Goal: Information Seeking & Learning: Learn about a topic

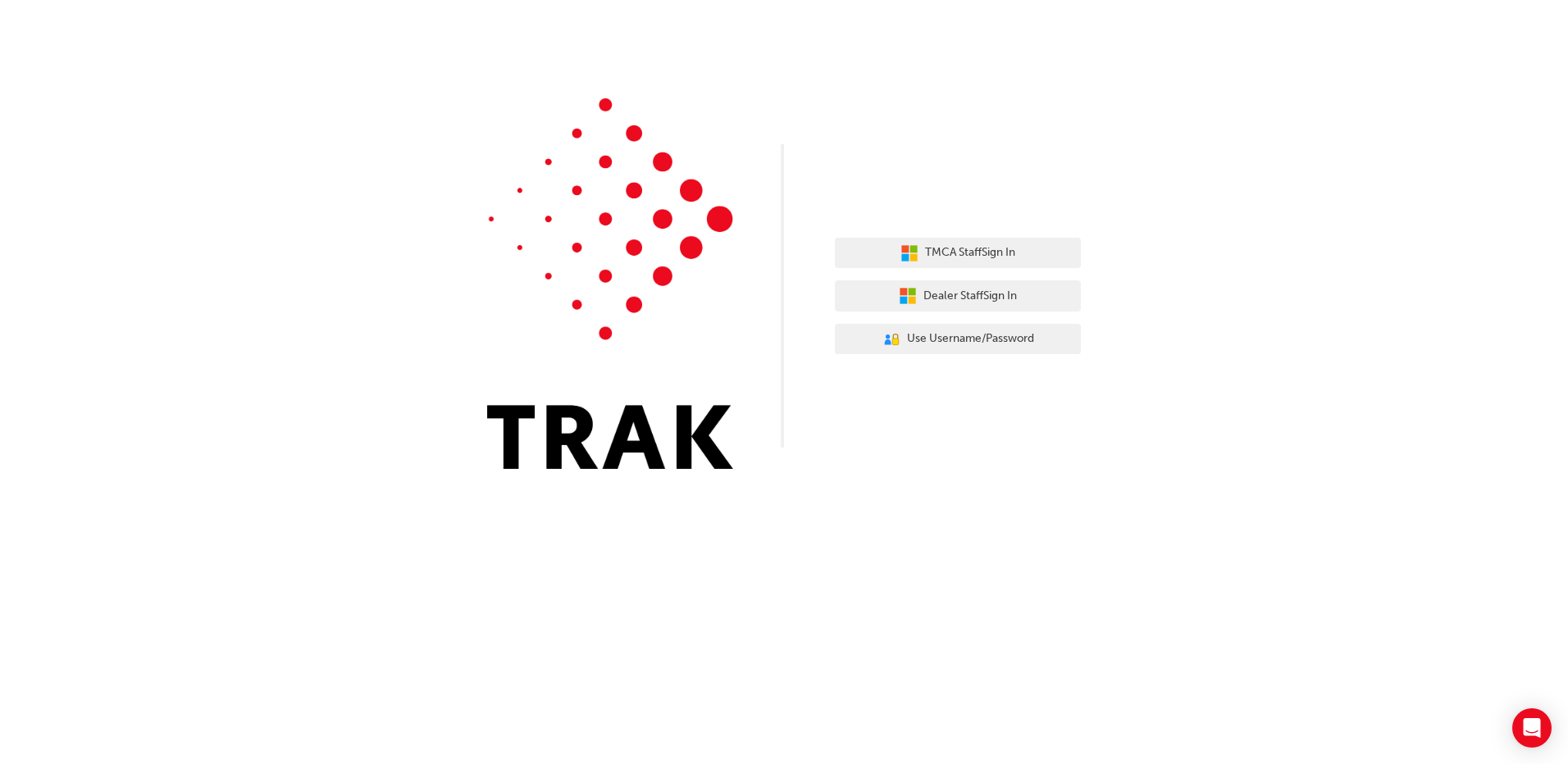
click at [710, 123] on img at bounding box center [610, 284] width 246 height 370
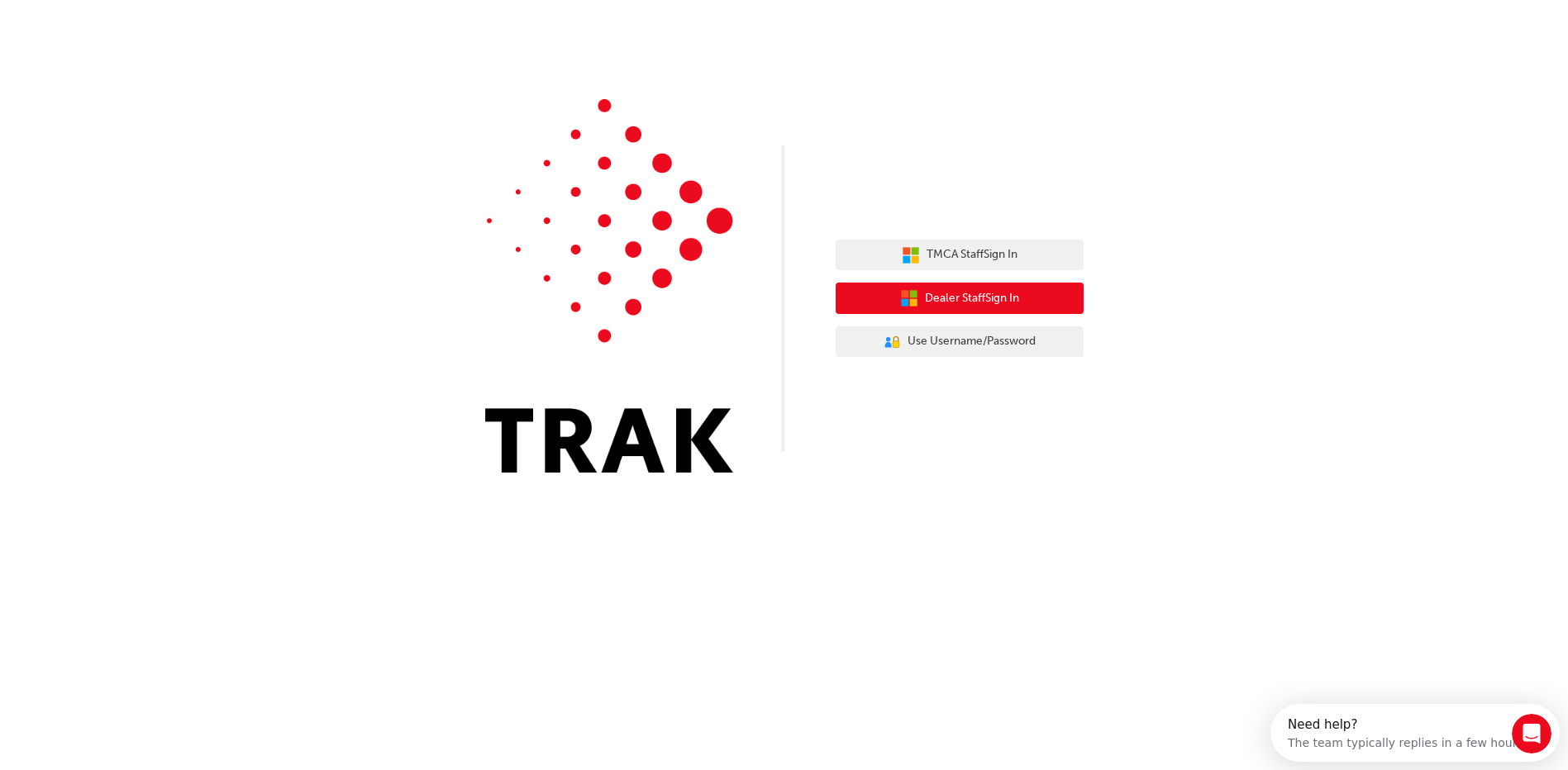
click at [1023, 298] on button "Dealer Staff Sign In" at bounding box center [960, 299] width 248 height 32
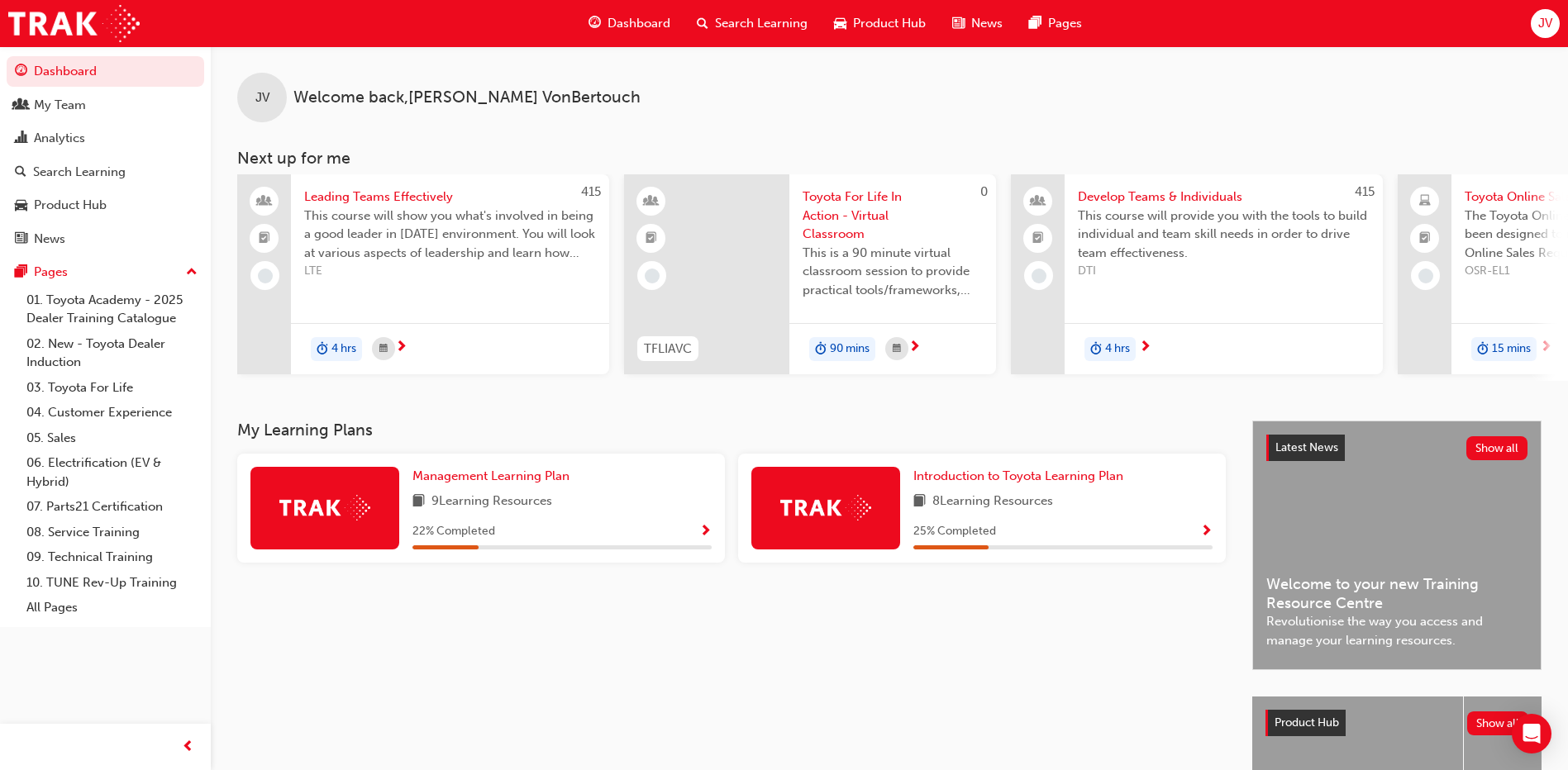
click at [763, 23] on span "Search Learning" at bounding box center [761, 23] width 93 height 19
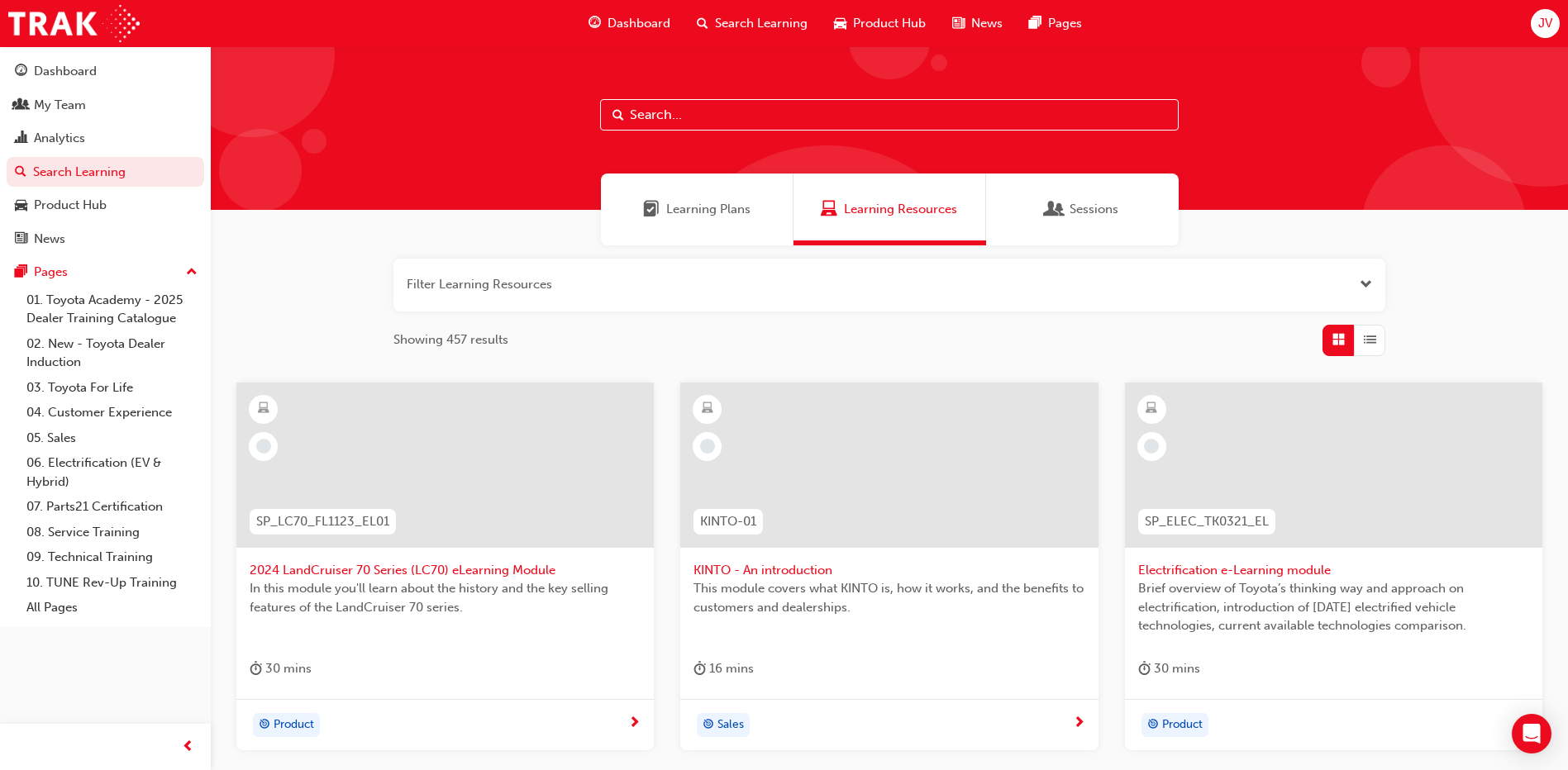
click at [694, 119] on input "text" at bounding box center [889, 115] width 579 height 32
type input "consumer law"
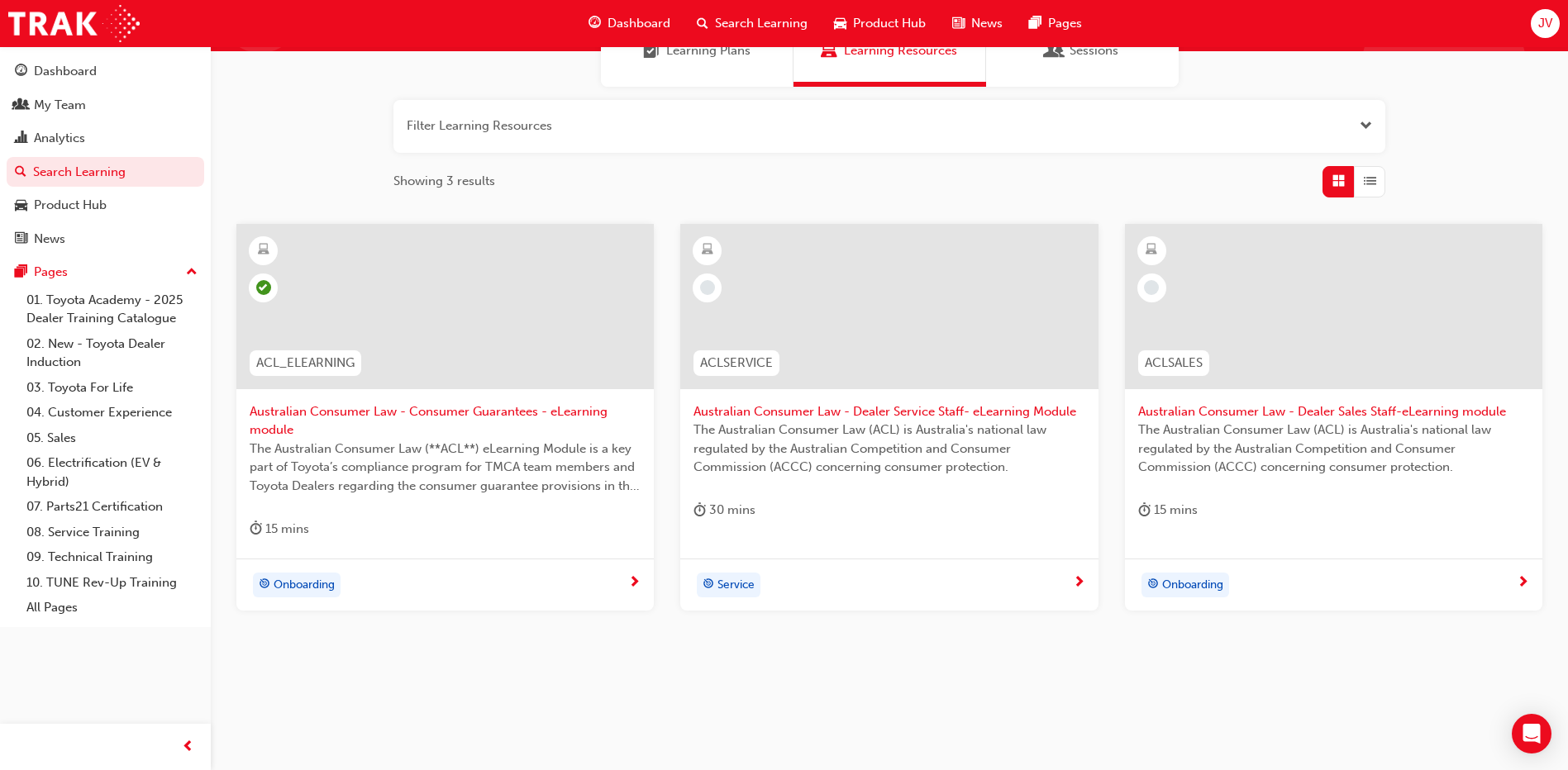
scroll to position [159, 0]
click at [1388, 414] on span "Australian Consumer Law - Dealer Sales Staff-eLearning module" at bounding box center [1333, 411] width 391 height 19
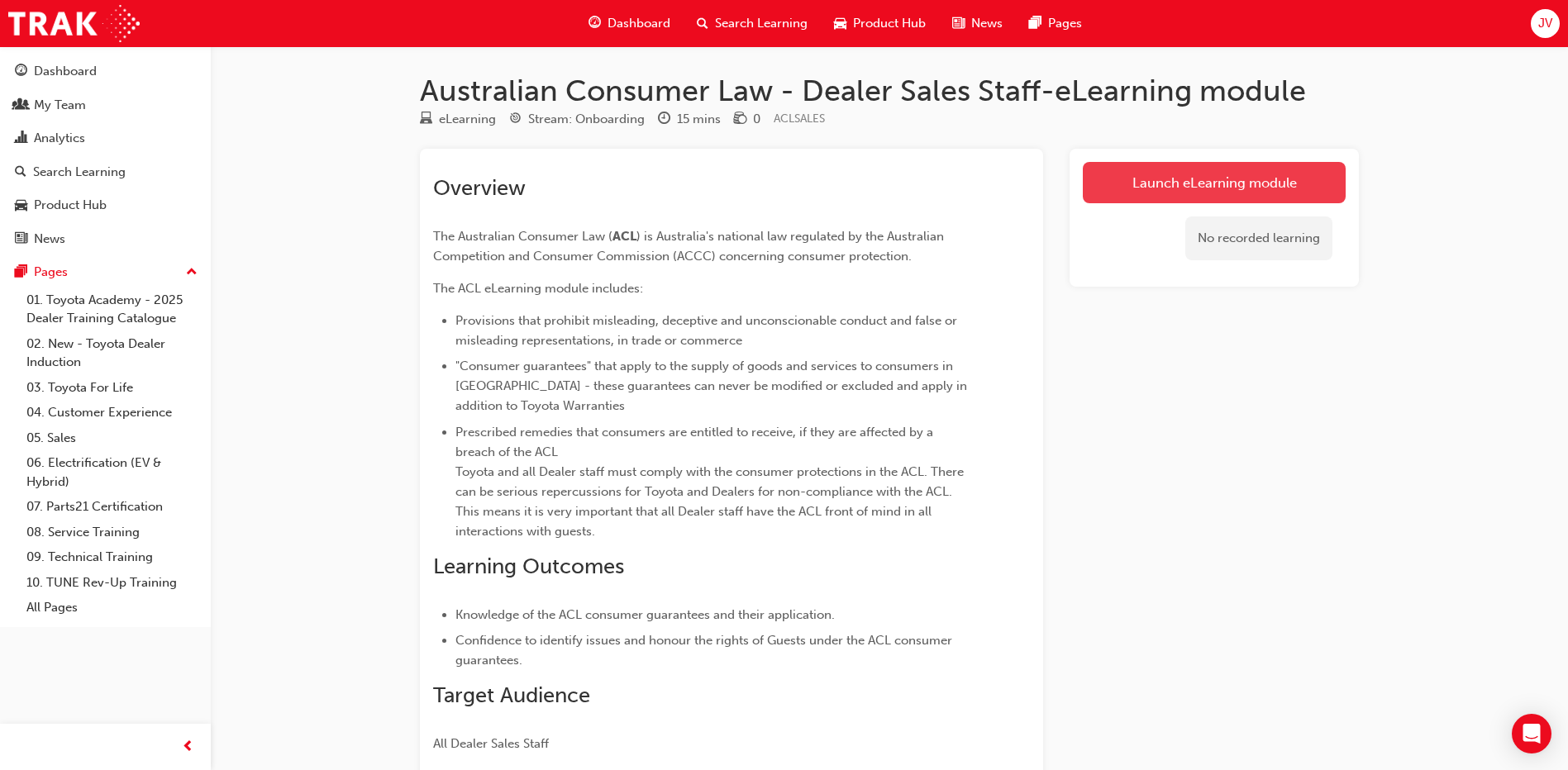
click at [1213, 173] on link "Launch eLearning module" at bounding box center [1214, 183] width 263 height 41
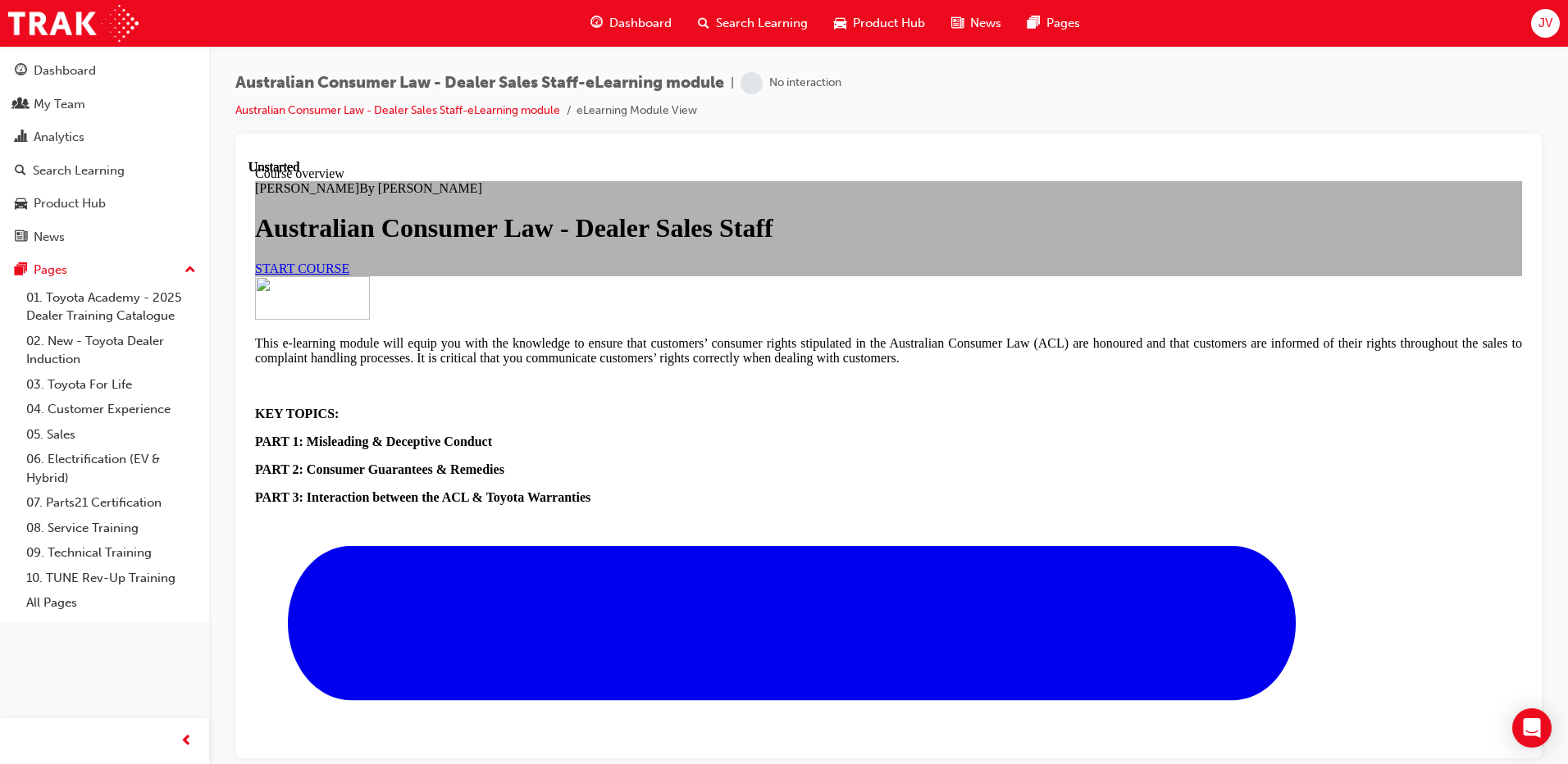
click at [349, 275] on link "START COURSE" at bounding box center [302, 268] width 95 height 14
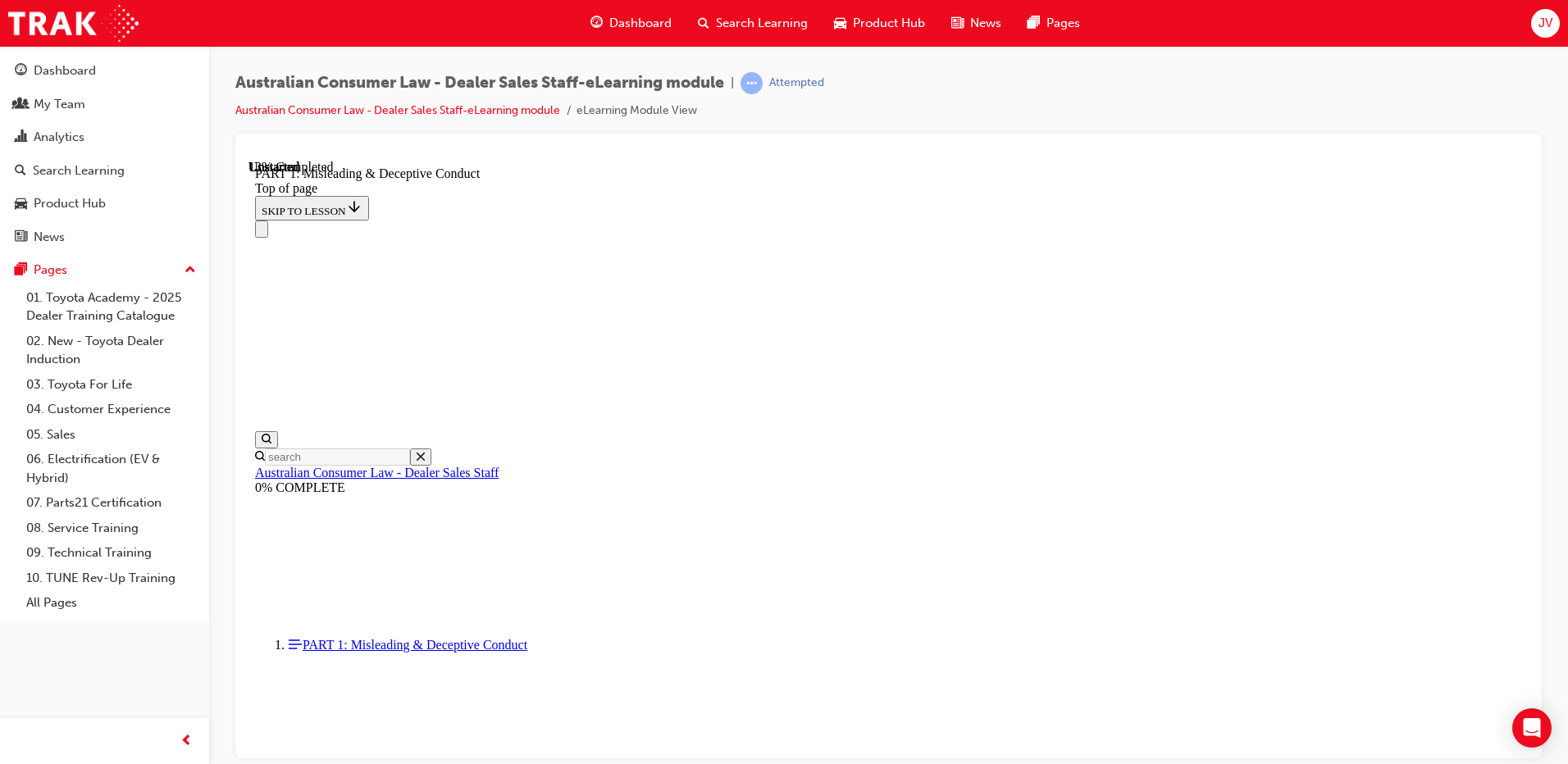
scroll to position [1209, 0]
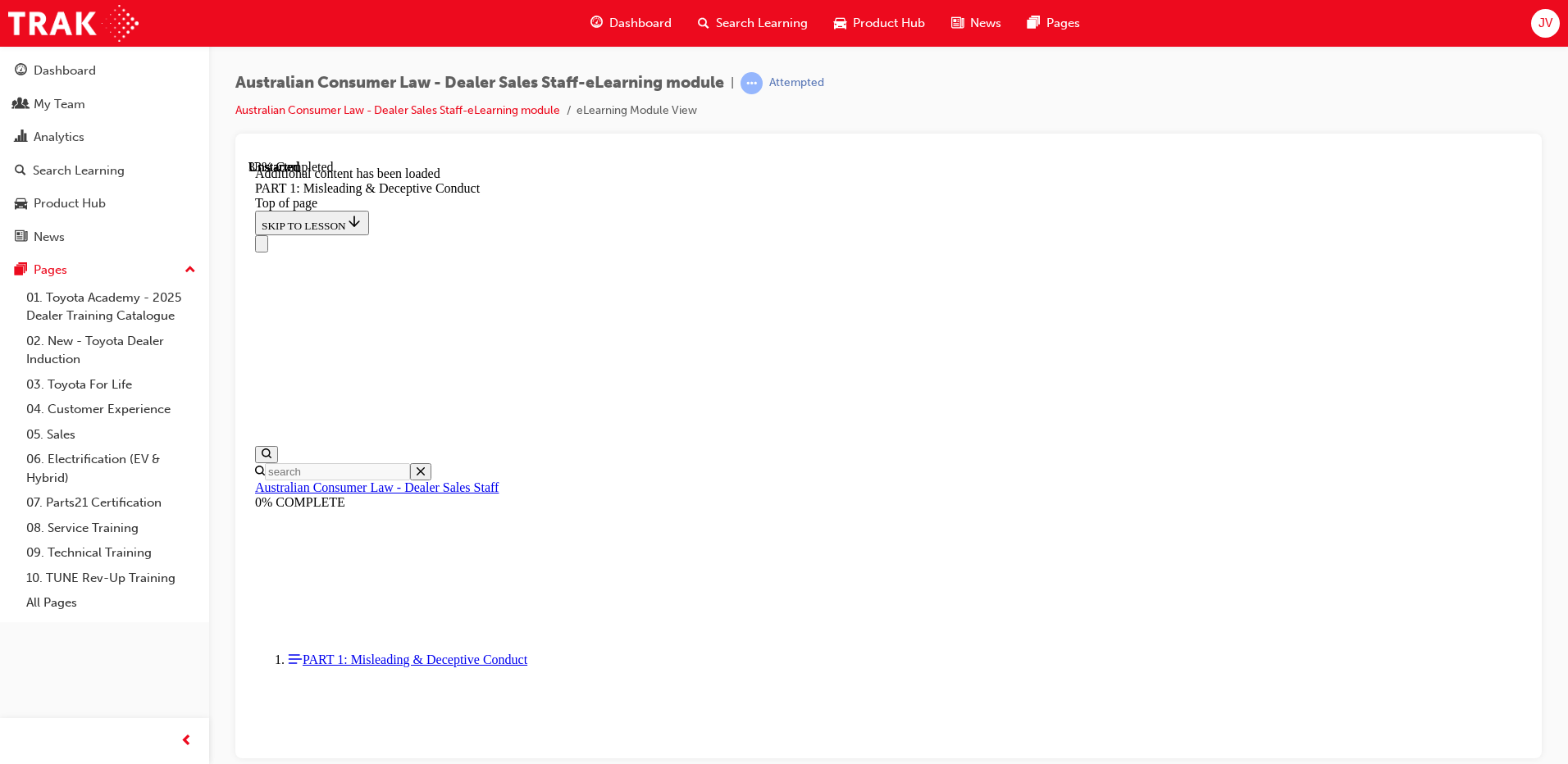
scroll to position [1630, 0]
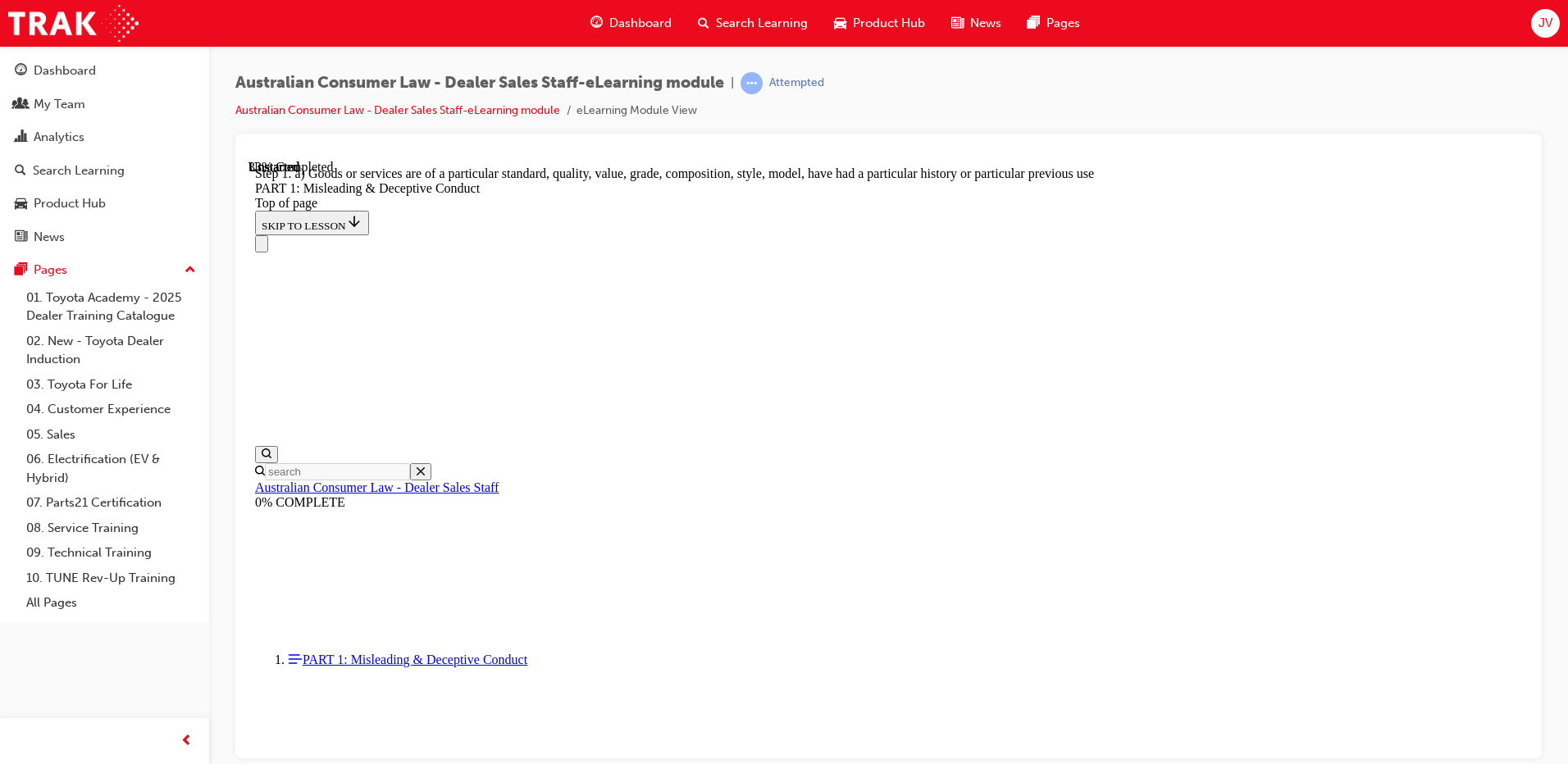
scroll to position [1886, 0]
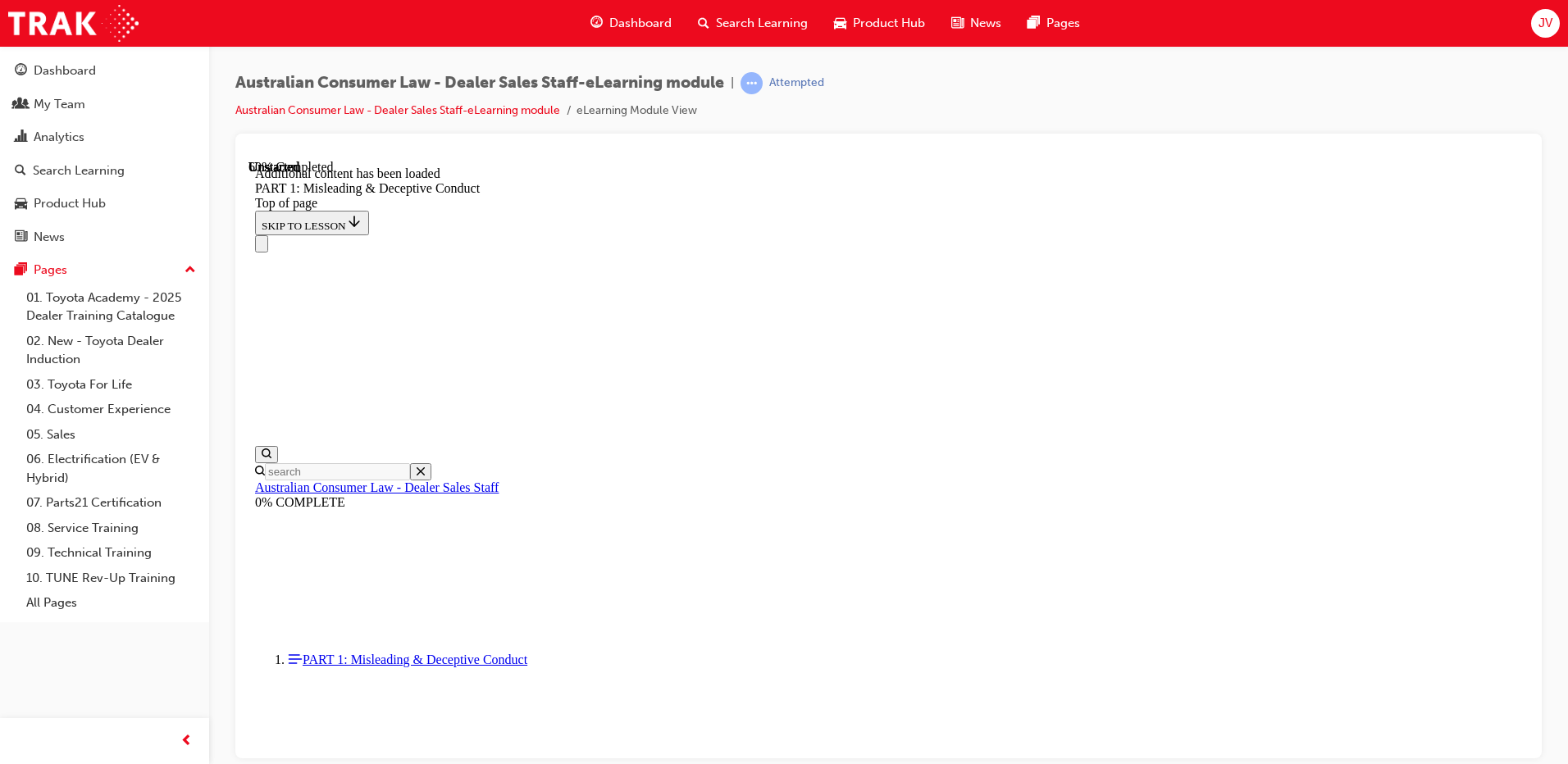
scroll to position [3235, 0]
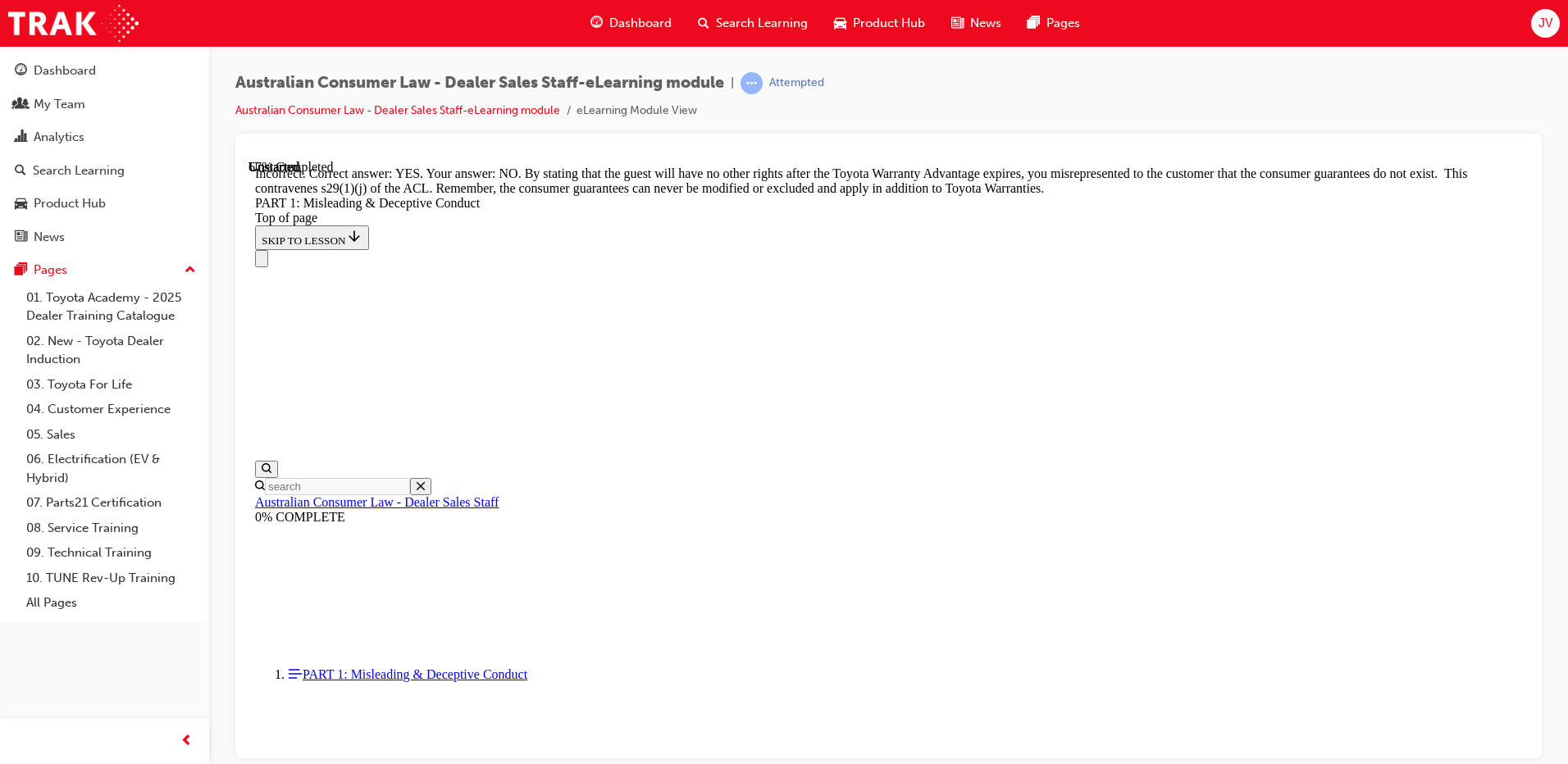
scroll to position [3563, 0]
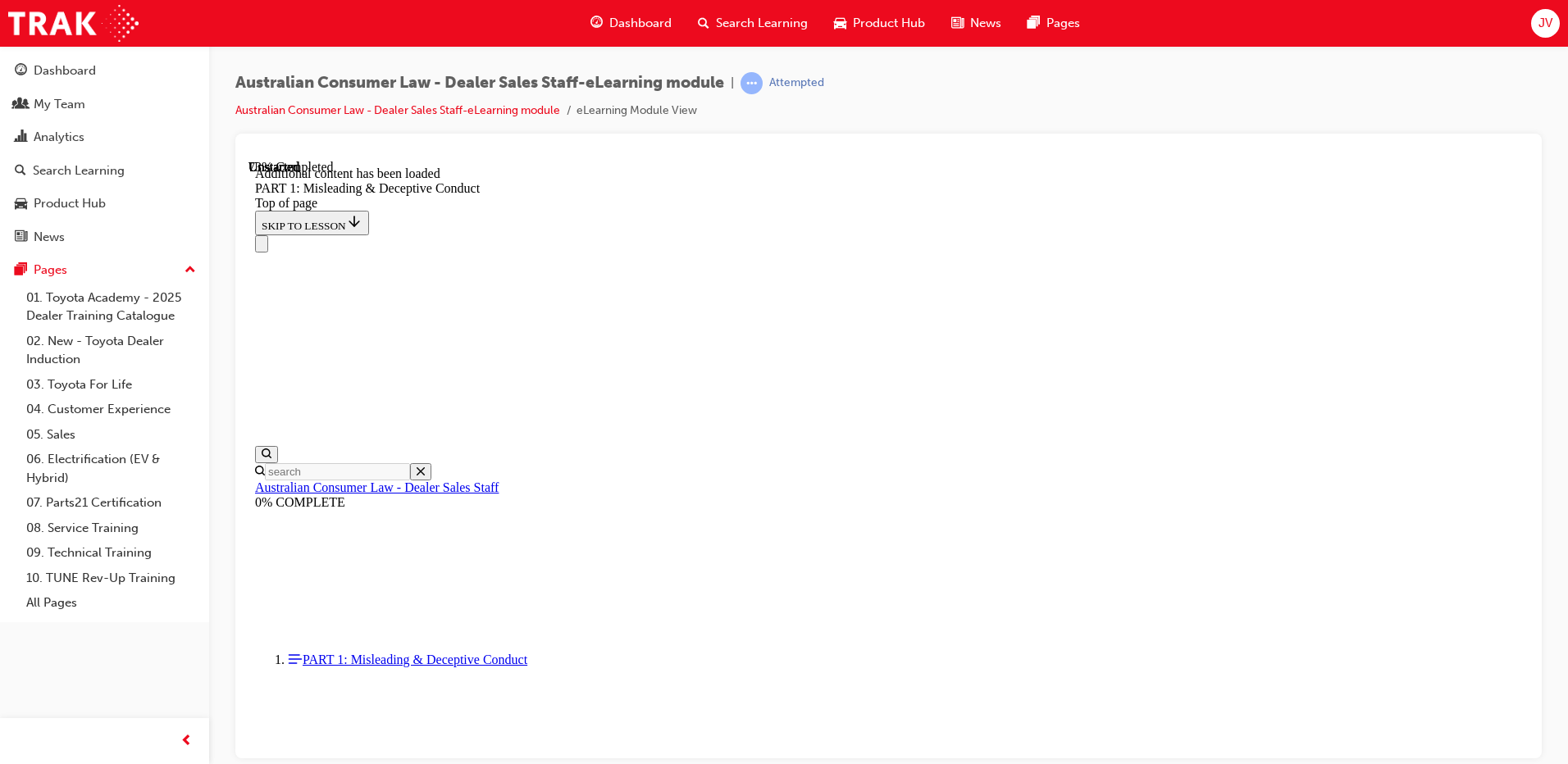
scroll to position [4026, 0]
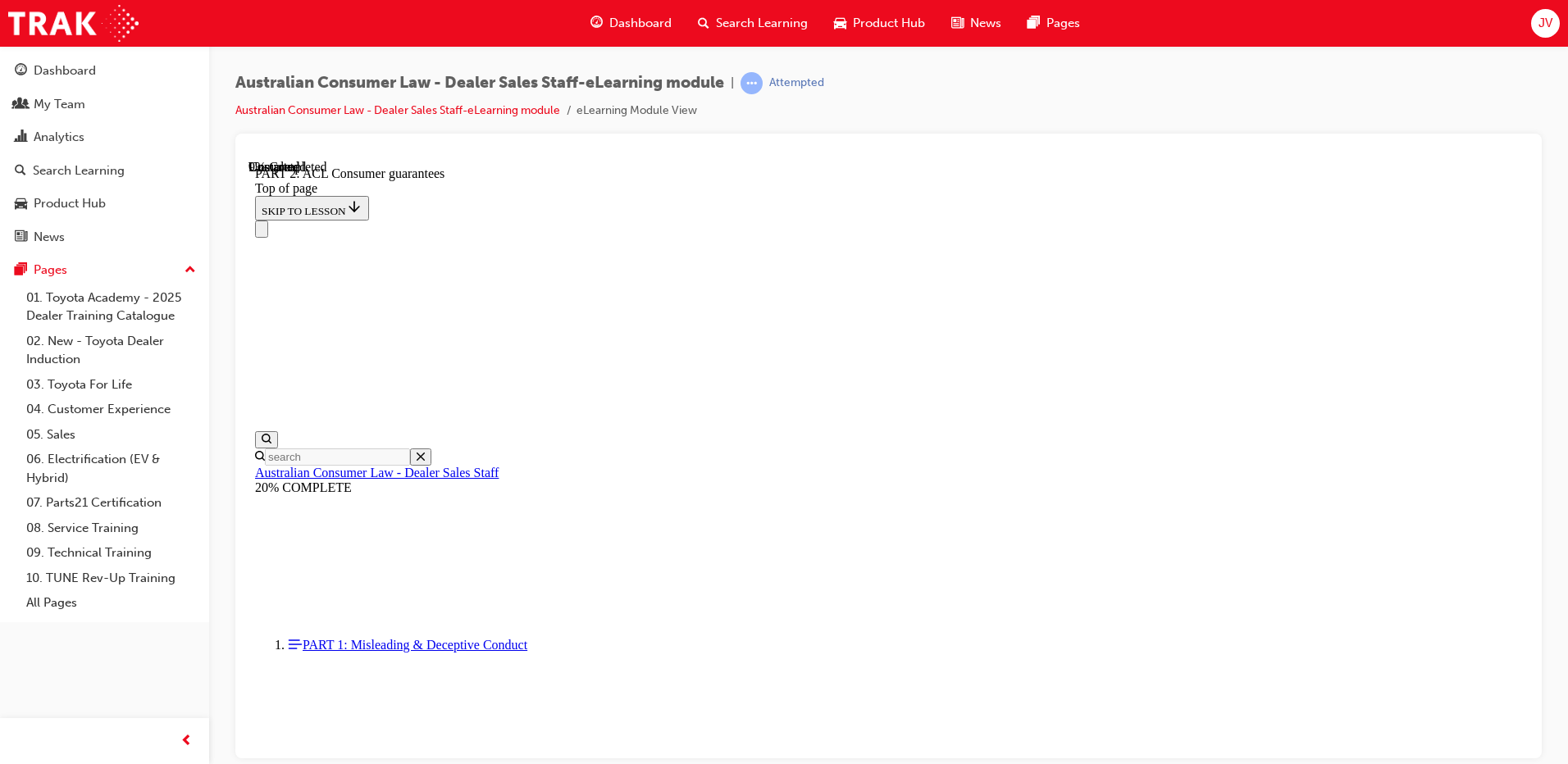
scroll to position [2689, 0]
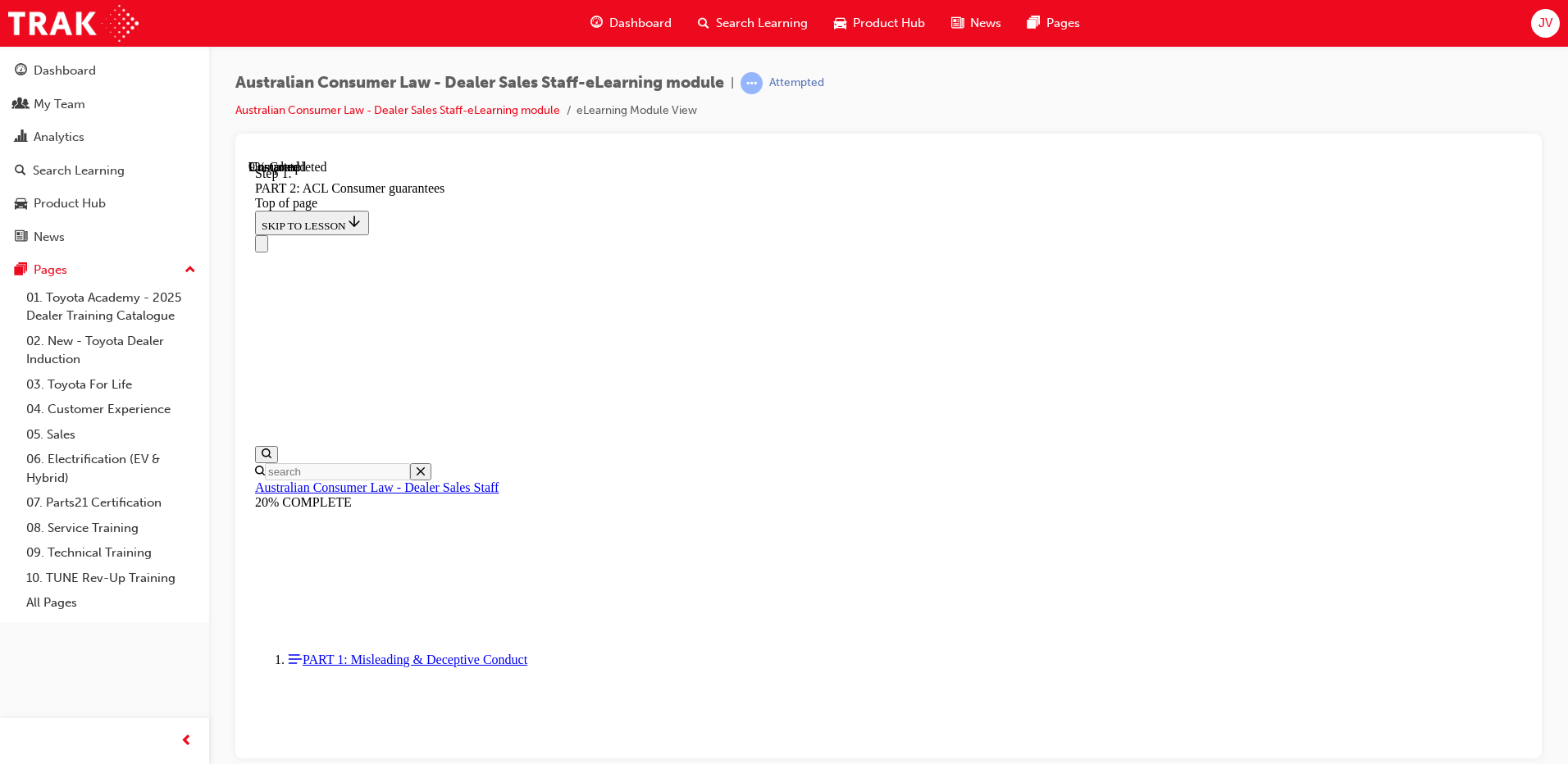
scroll to position [2658, 0]
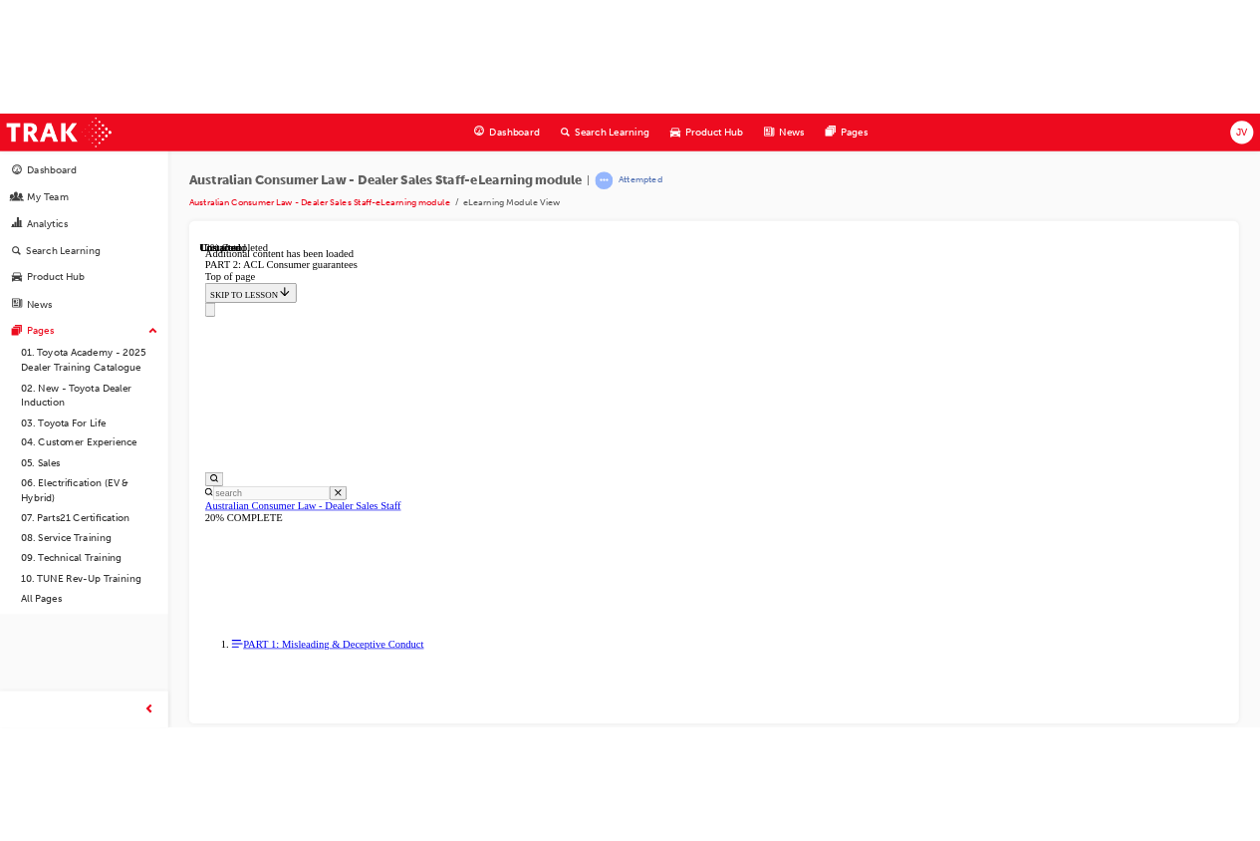
scroll to position [3767, 0]
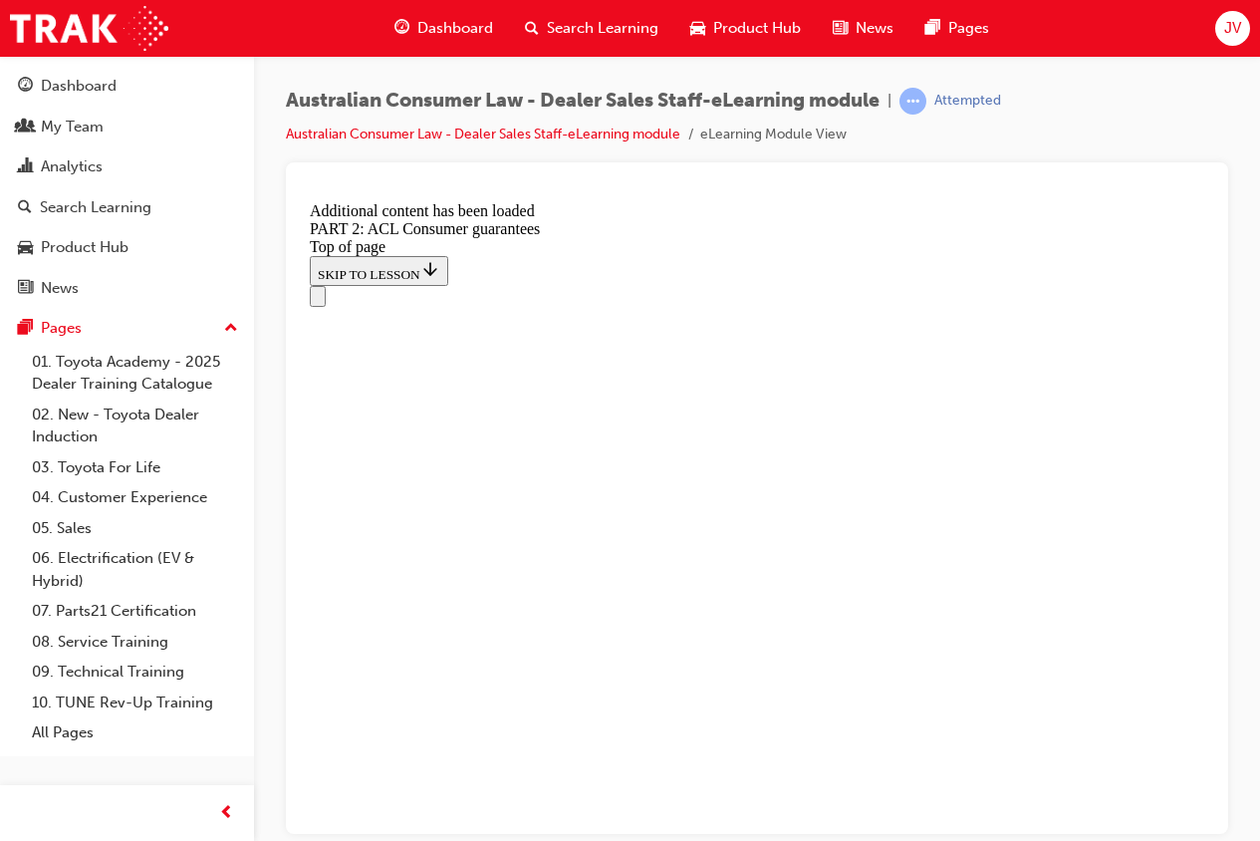
scroll to position [4954, 0]
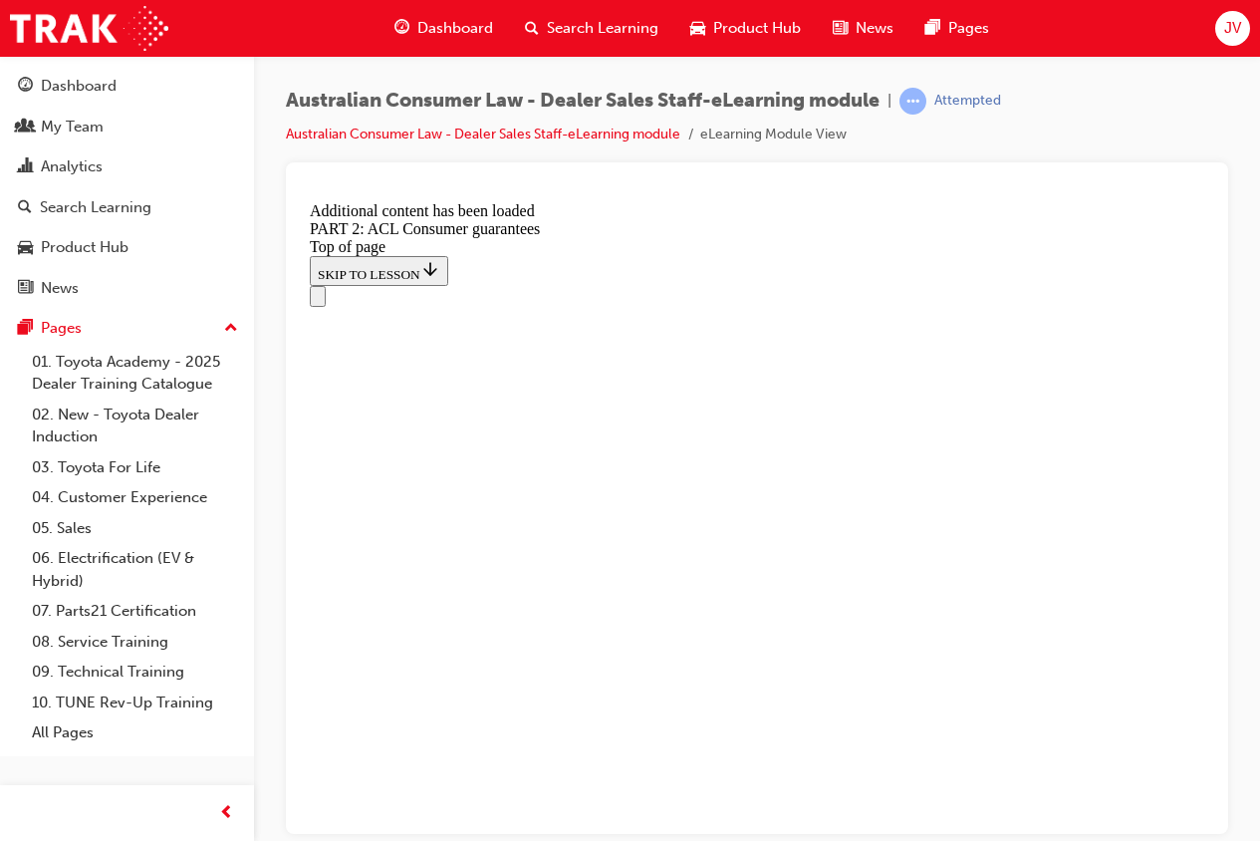
scroll to position [5121, 0]
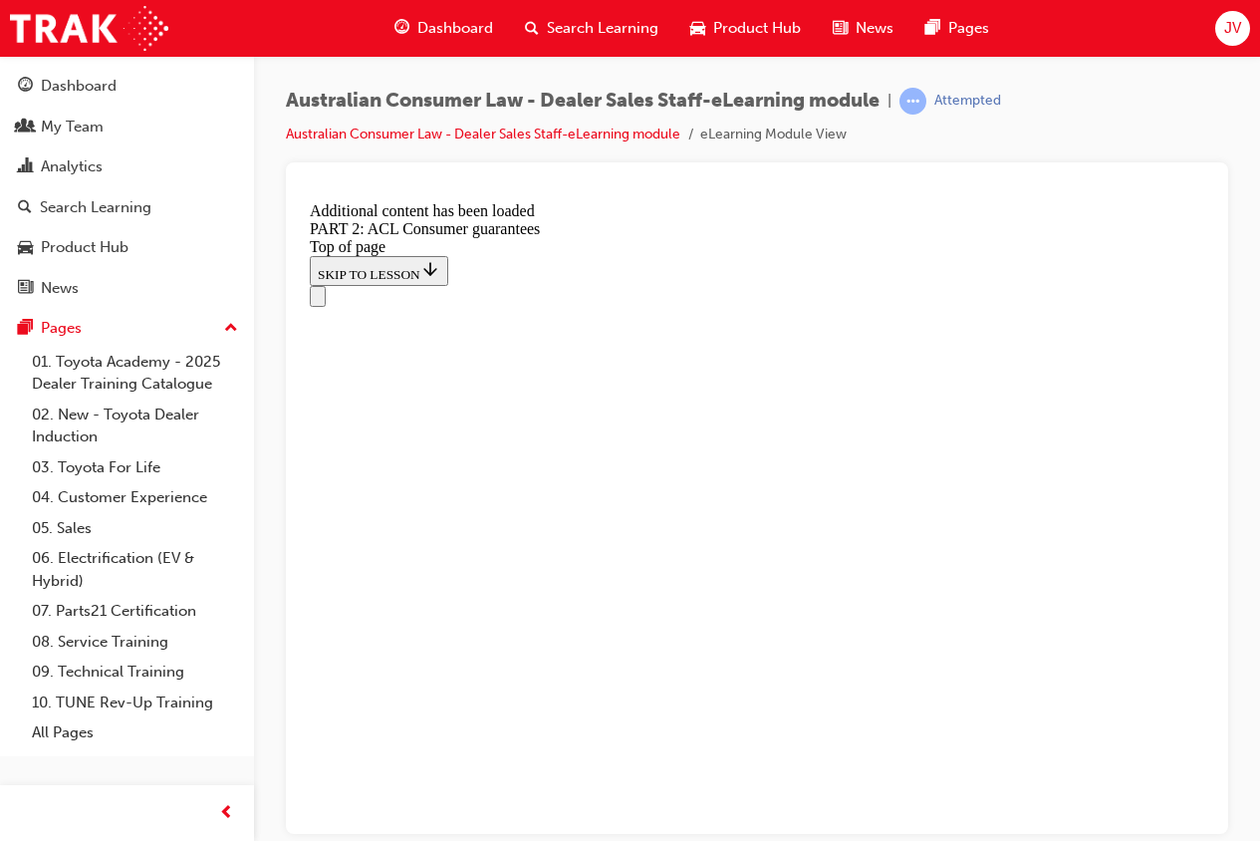
scroll to position [5998, 0]
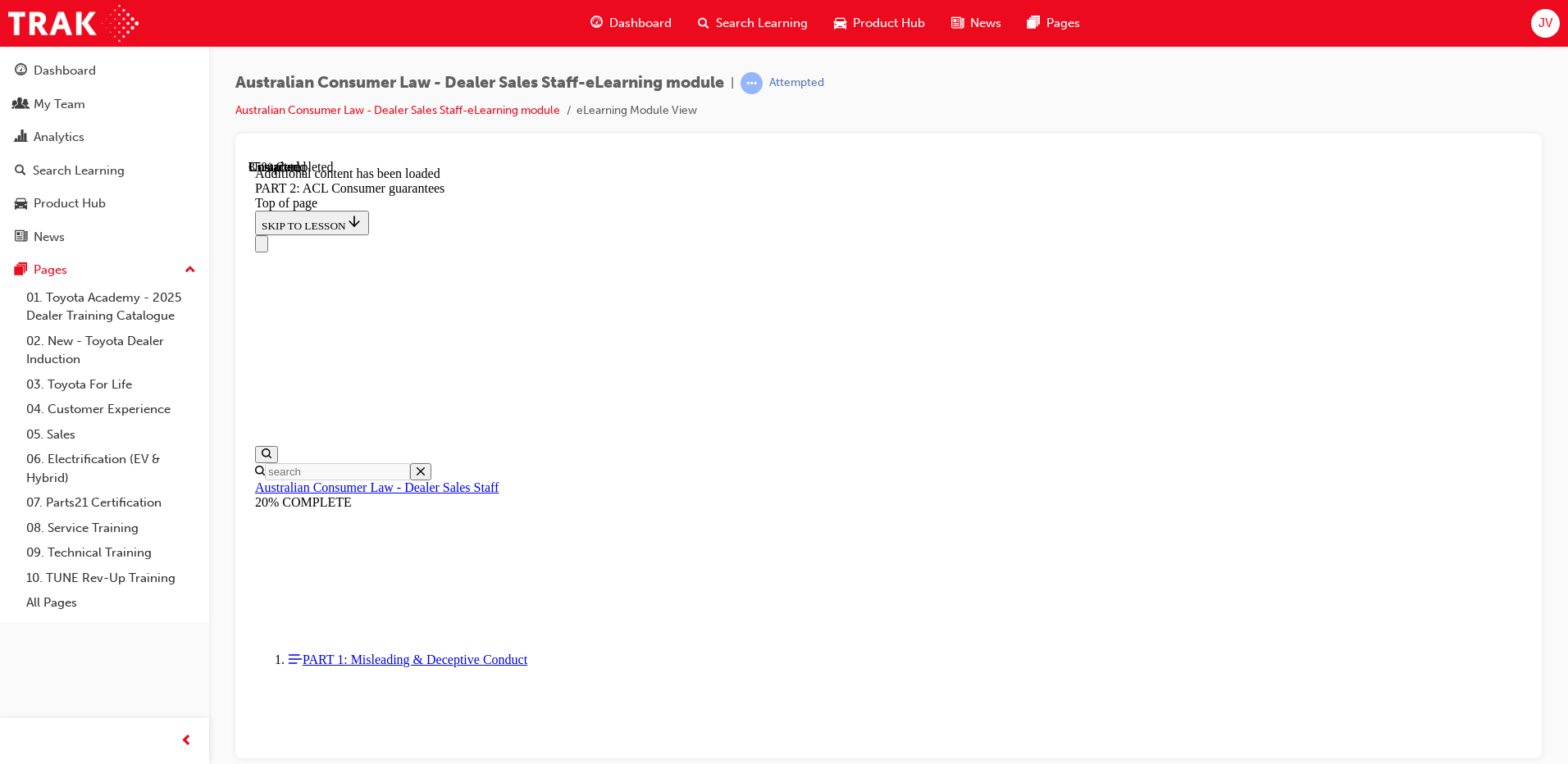
scroll to position [7287, 0]
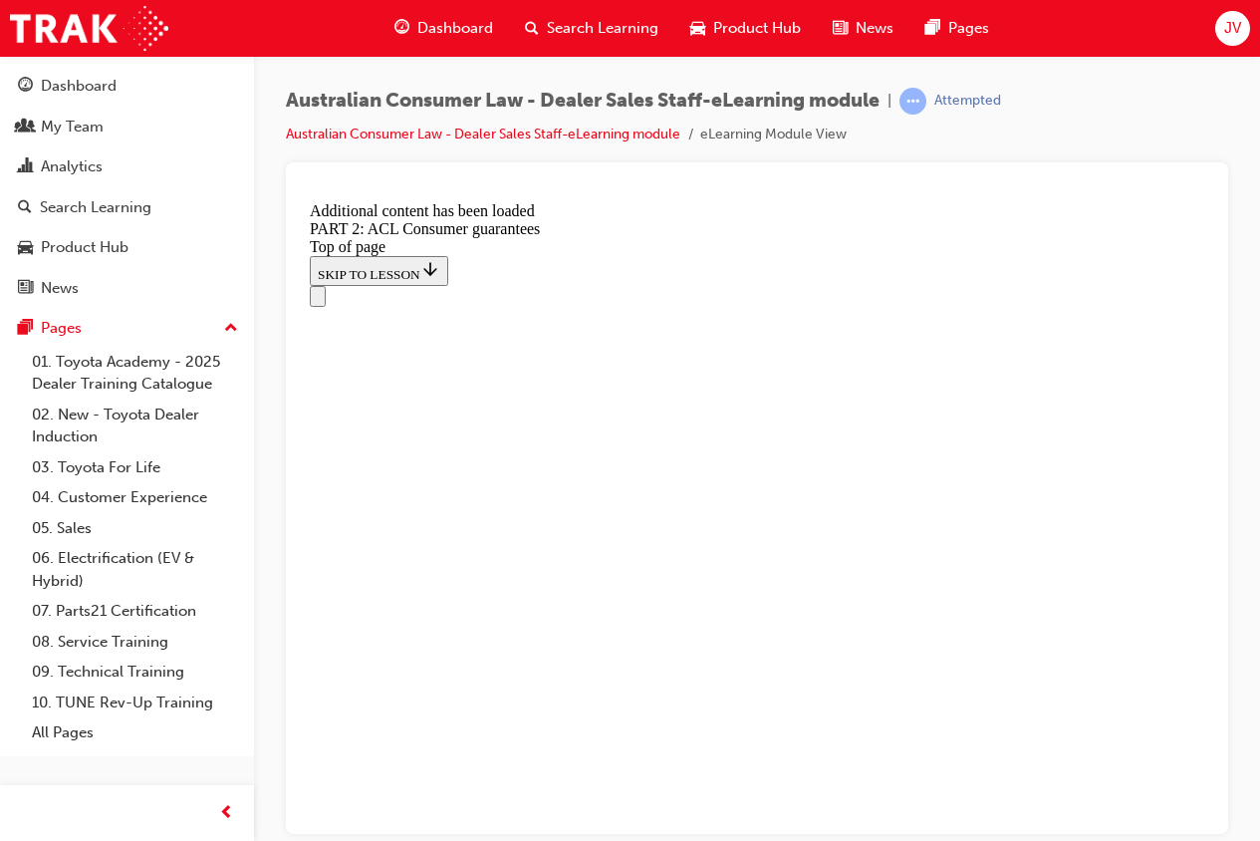
scroll to position [12981, 0]
drag, startPoint x: 761, startPoint y: 429, endPoint x: 823, endPoint y: 429, distance: 61.7
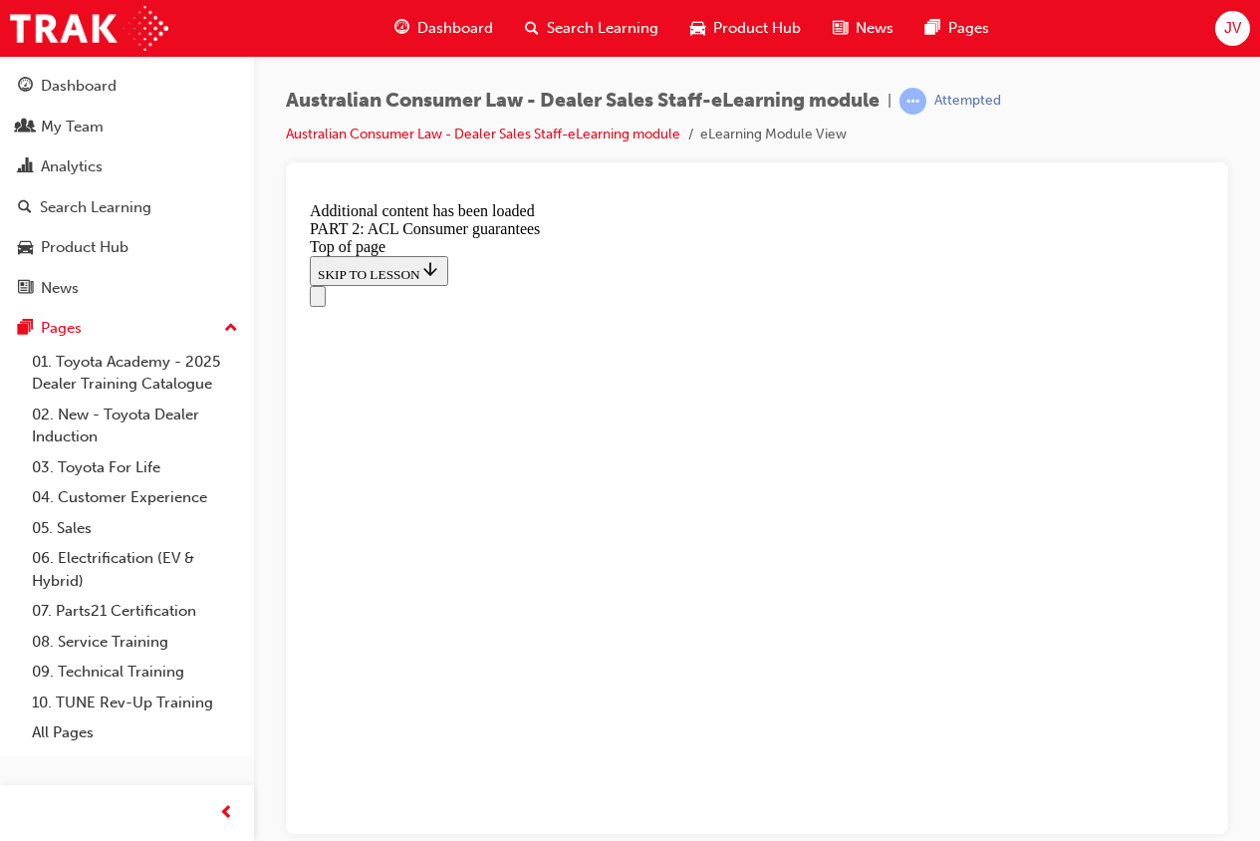
drag, startPoint x: 855, startPoint y: 283, endPoint x: 671, endPoint y: 292, distance: 183.5
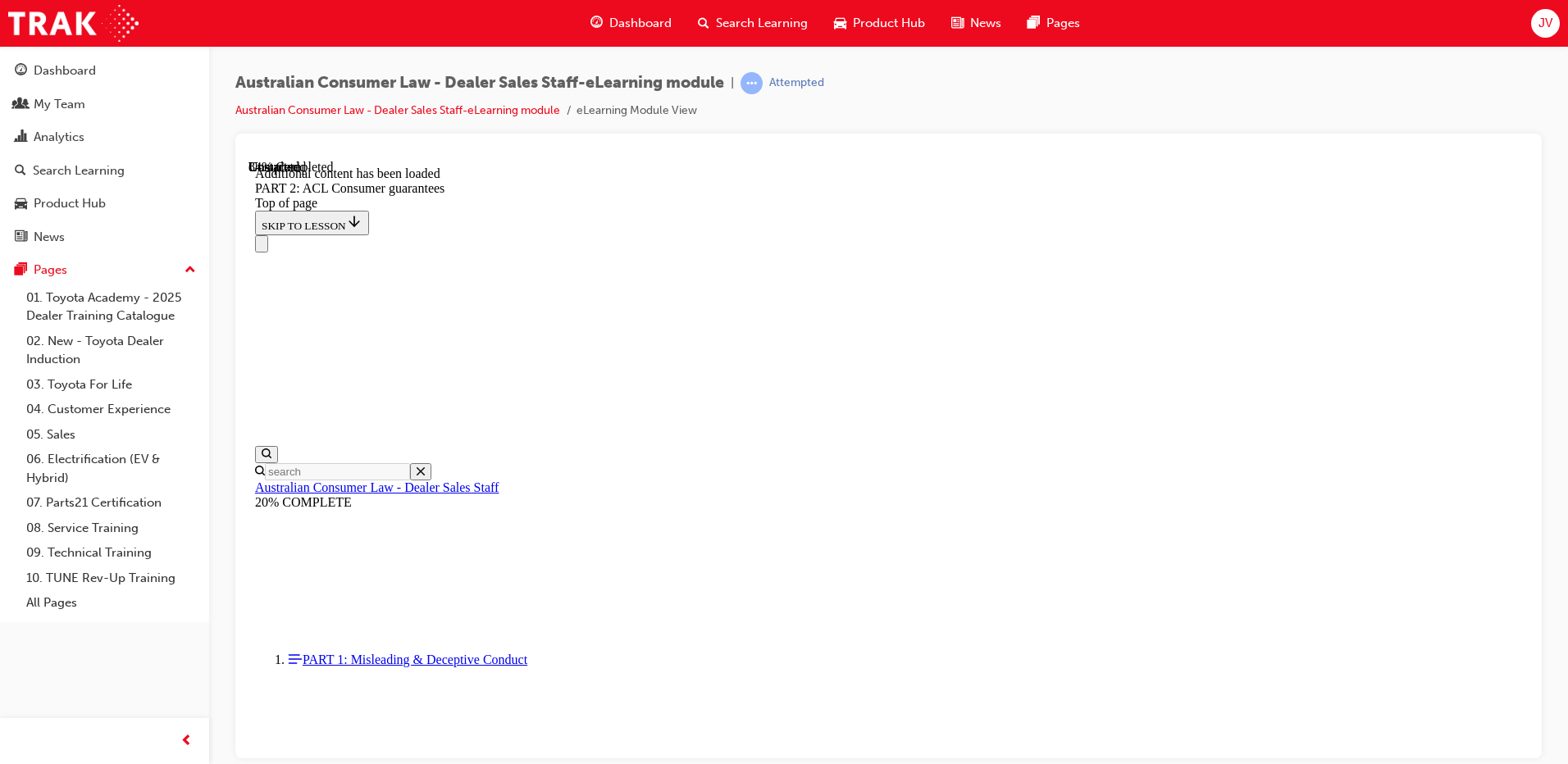
scroll to position [16298, 0]
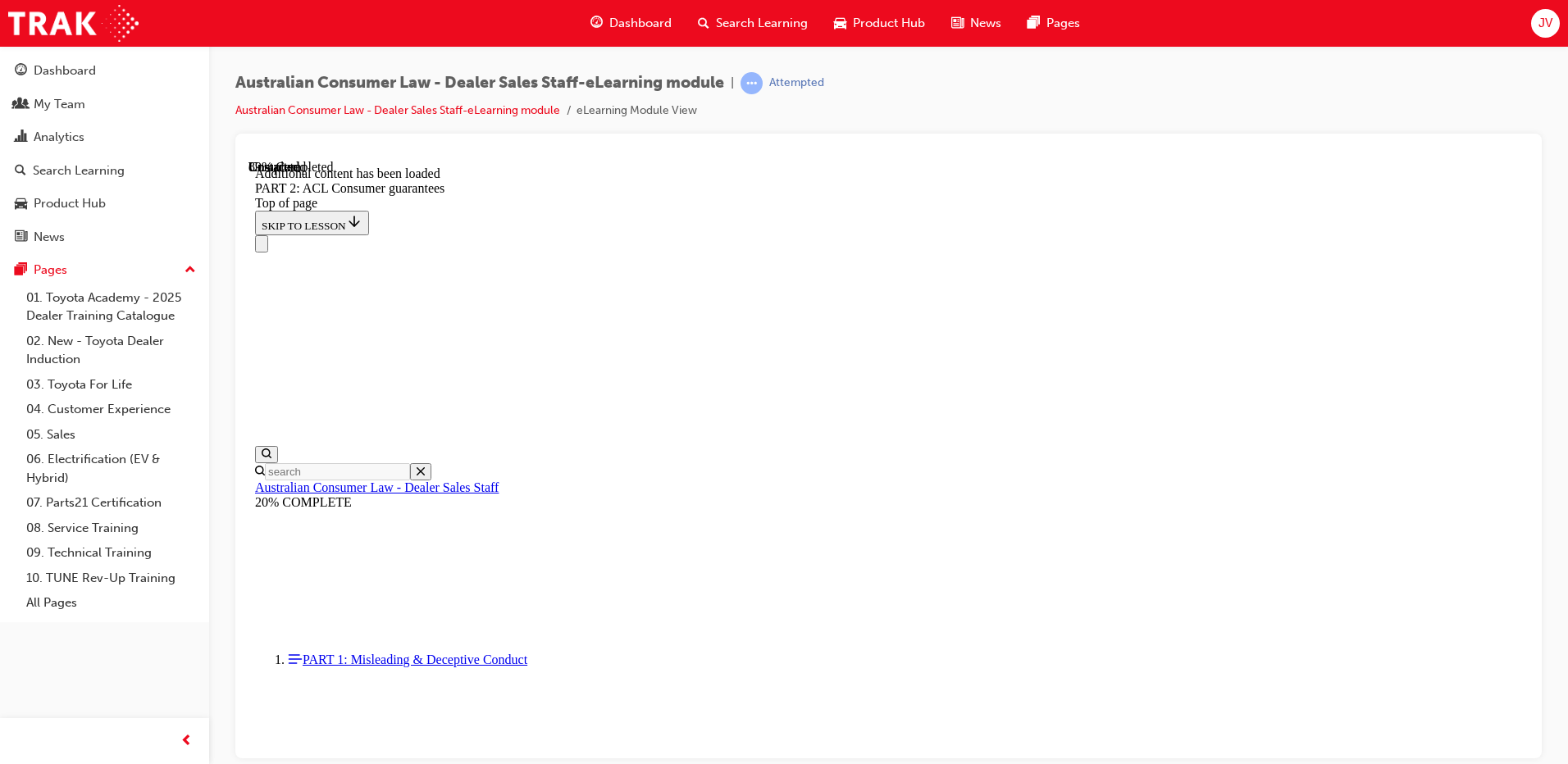
scroll to position [17970, 0]
drag, startPoint x: 964, startPoint y: 594, endPoint x: 971, endPoint y: 655, distance: 61.4
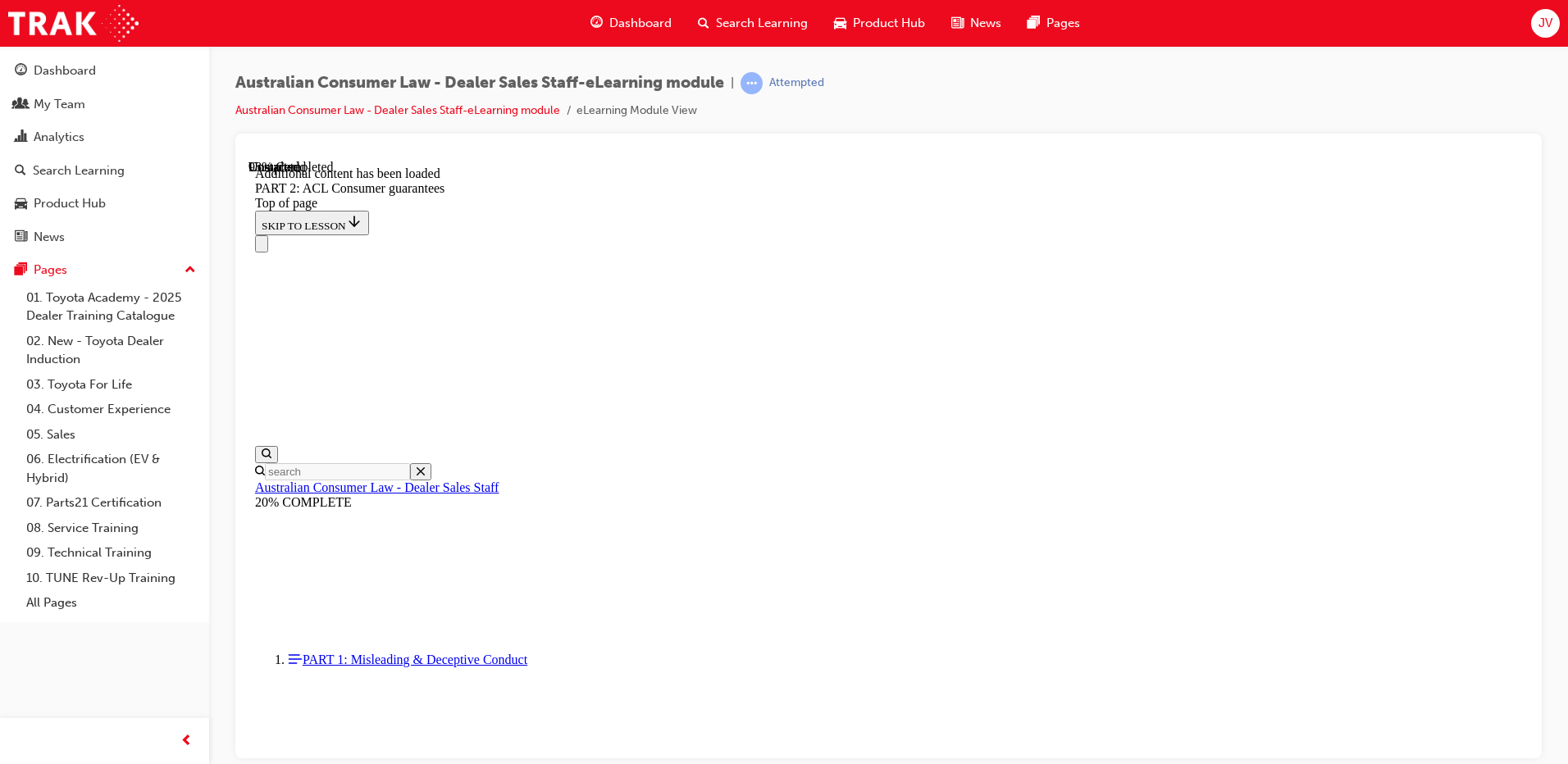
scroll to position [20477, 0]
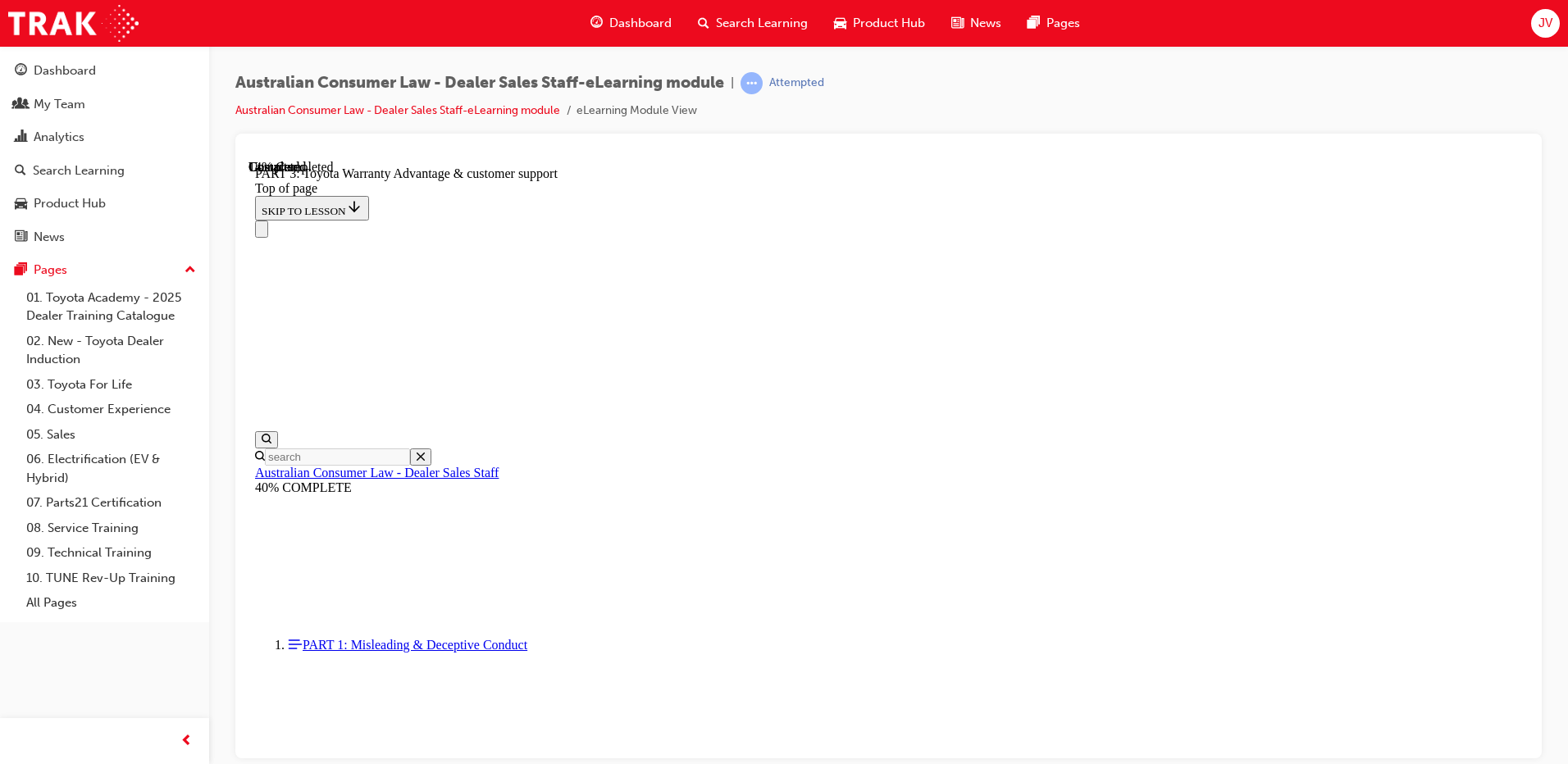
scroll to position [1184, 0]
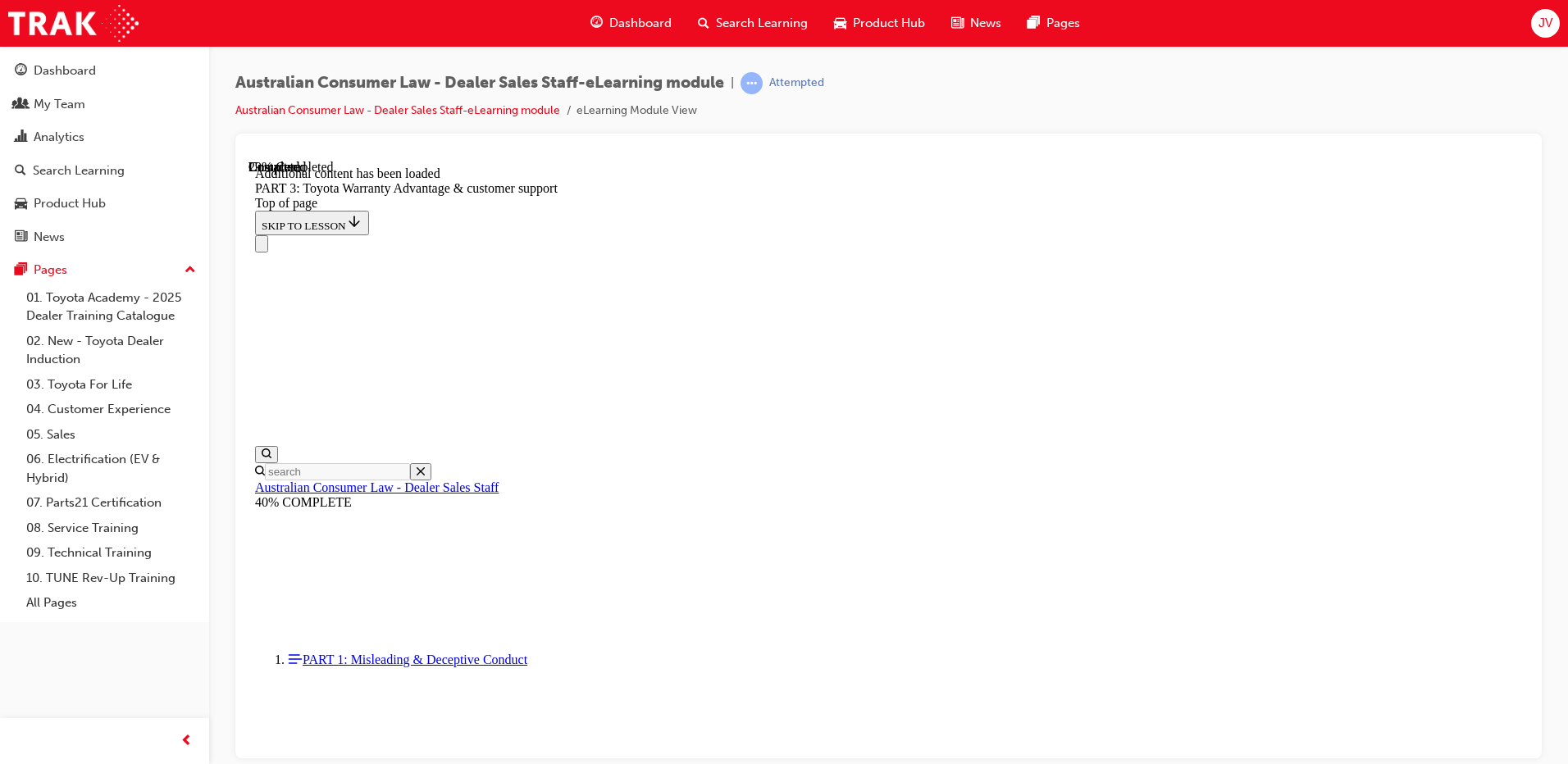
scroll to position [1924, 0]
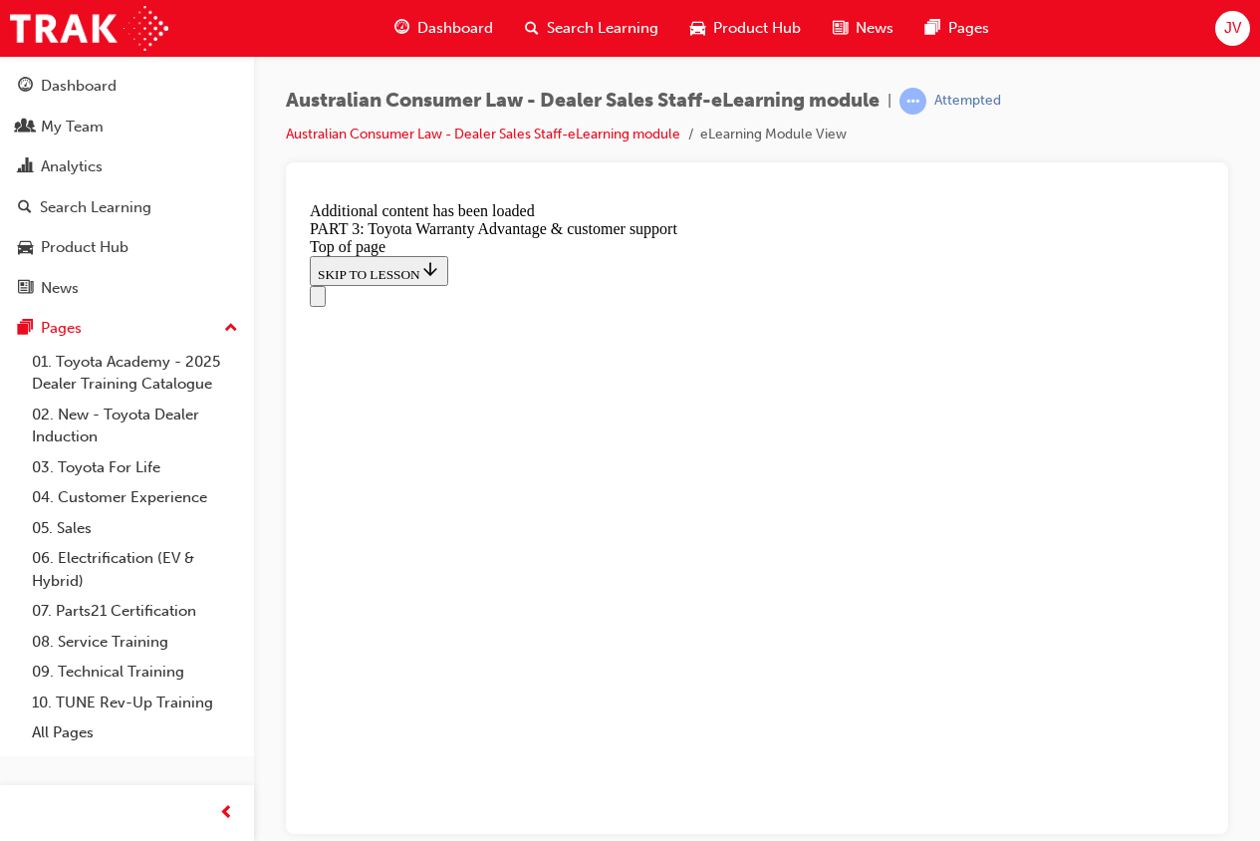
scroll to position [5409, 0]
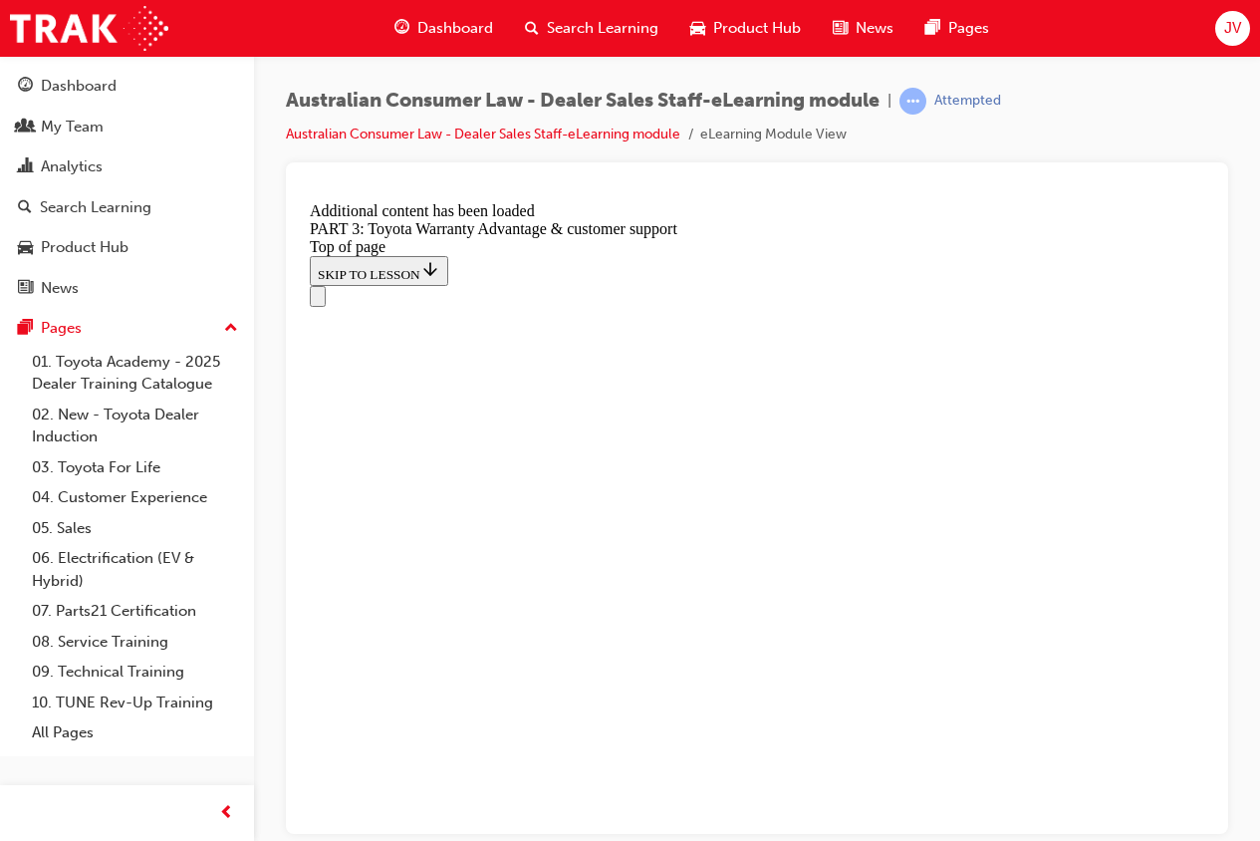
scroll to position [6065, 0]
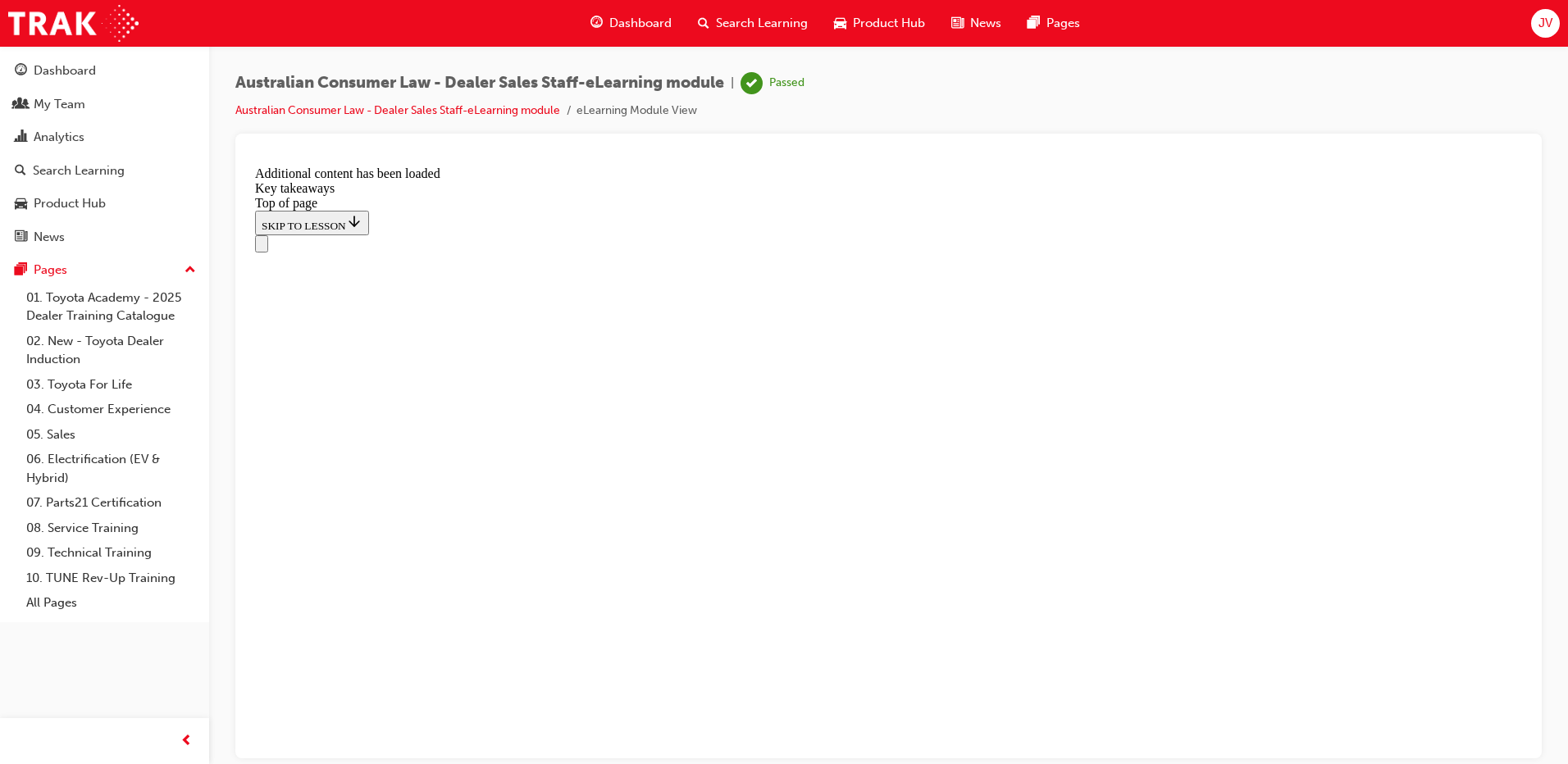
scroll to position [361, 0]
